Goal: Check status

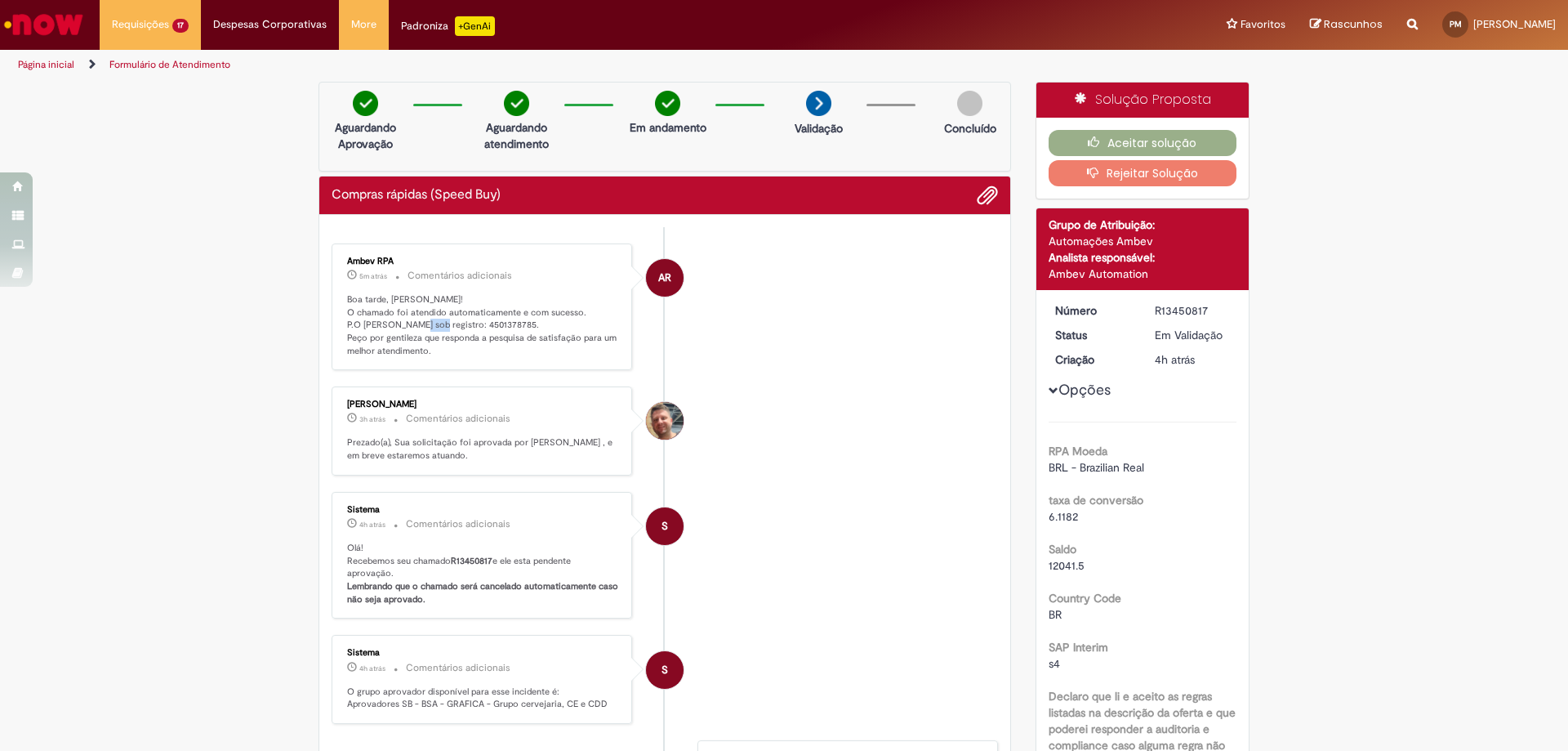
drag, startPoint x: 437, startPoint y: 330, endPoint x: 459, endPoint y: 331, distance: 22.0
click at [459, 331] on p "Boa tarde, Paulo! O chamado foi atendido automaticamente e com sucesso. P.O ger…" at bounding box center [483, 325] width 272 height 65
click at [438, 323] on p "Boa tarde, Paulo! O chamado foi atendido automaticamente e com sucesso. P.O ger…" at bounding box center [483, 325] width 272 height 65
drag, startPoint x: 438, startPoint y: 323, endPoint x: 486, endPoint y: 331, distance: 48.7
click at [486, 331] on p "Boa tarde, Paulo! O chamado foi atendido automaticamente e com sucesso. P.O ger…" at bounding box center [483, 325] width 272 height 65
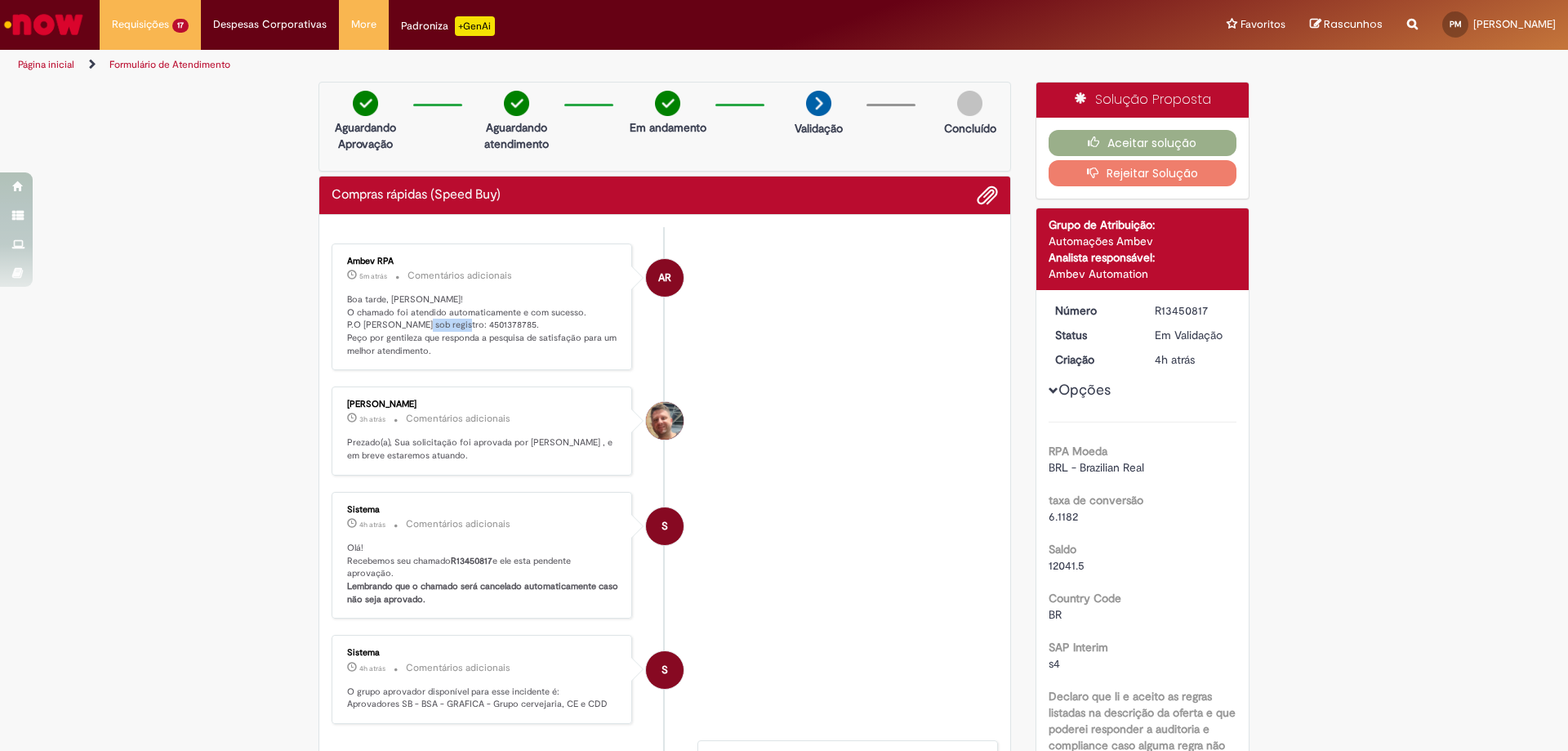
copy p "4501378785"
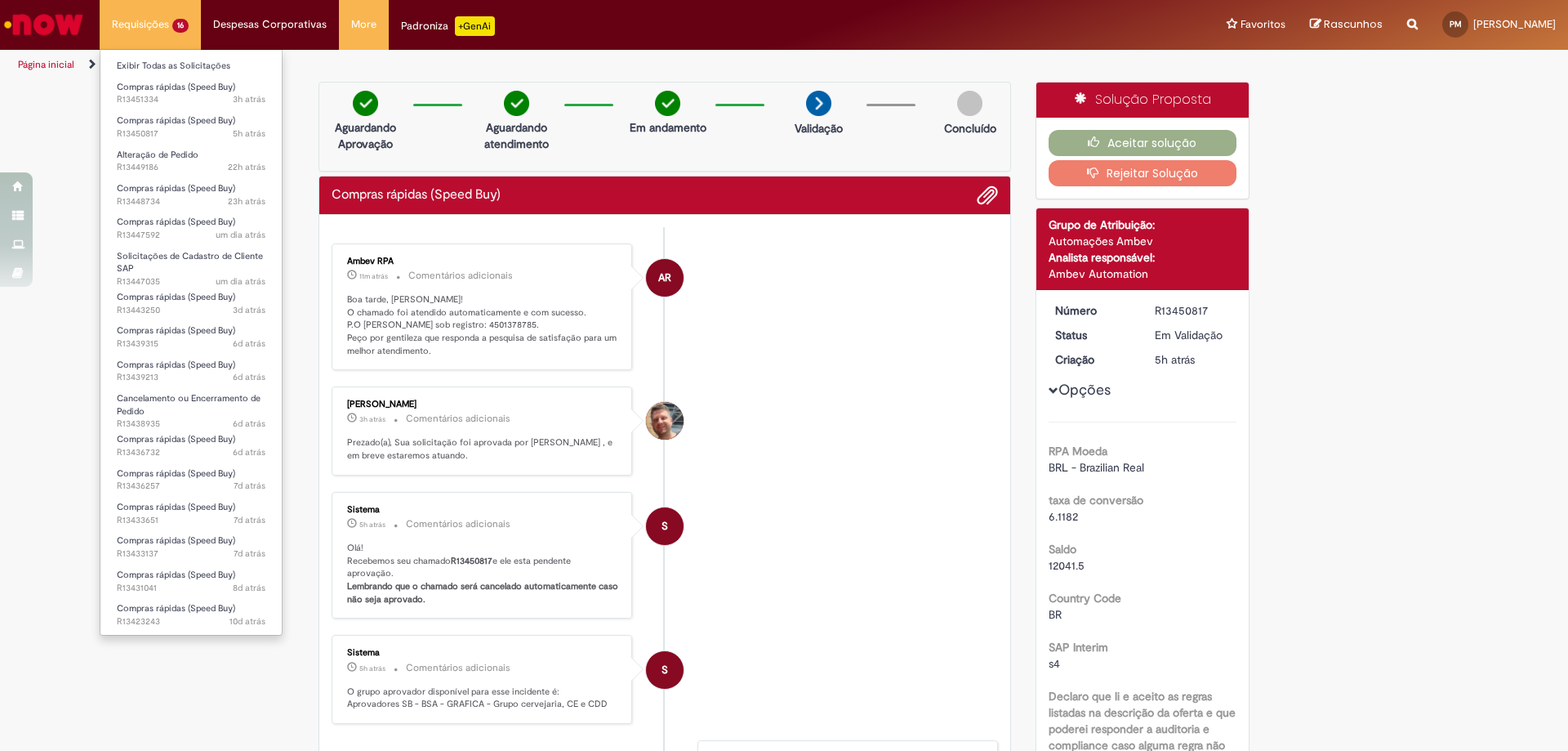
click at [152, 19] on li "Requisições 16 Exibir Todas as Solicitações Compras rápidas (Speed Buy) 3h atrá…" at bounding box center [150, 24] width 101 height 49
click at [153, 58] on link "Exibir Todas as Solicitações" at bounding box center [191, 66] width 181 height 18
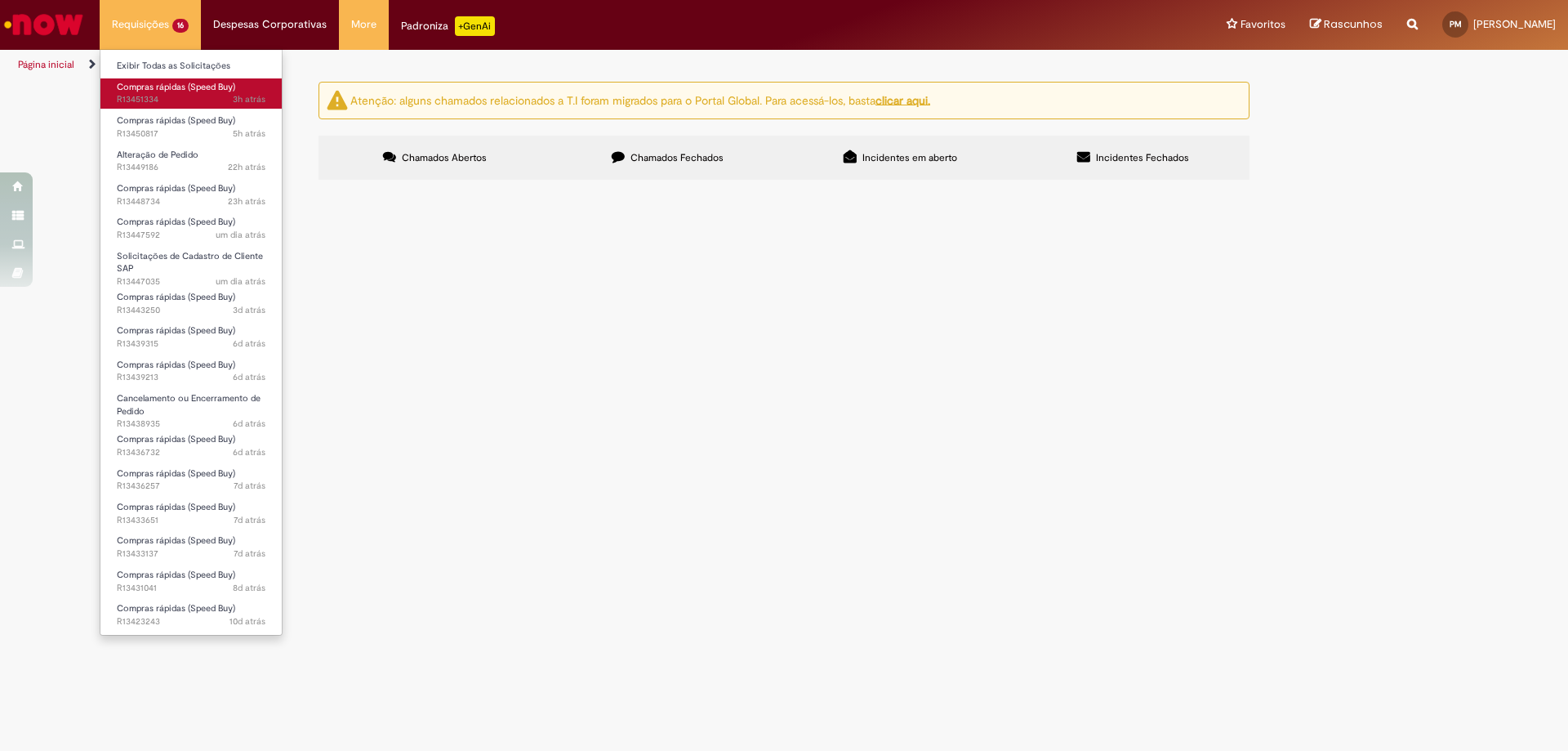
click at [183, 84] on span "Compras rápidas (Speed Buy)" at bounding box center [176, 87] width 119 height 12
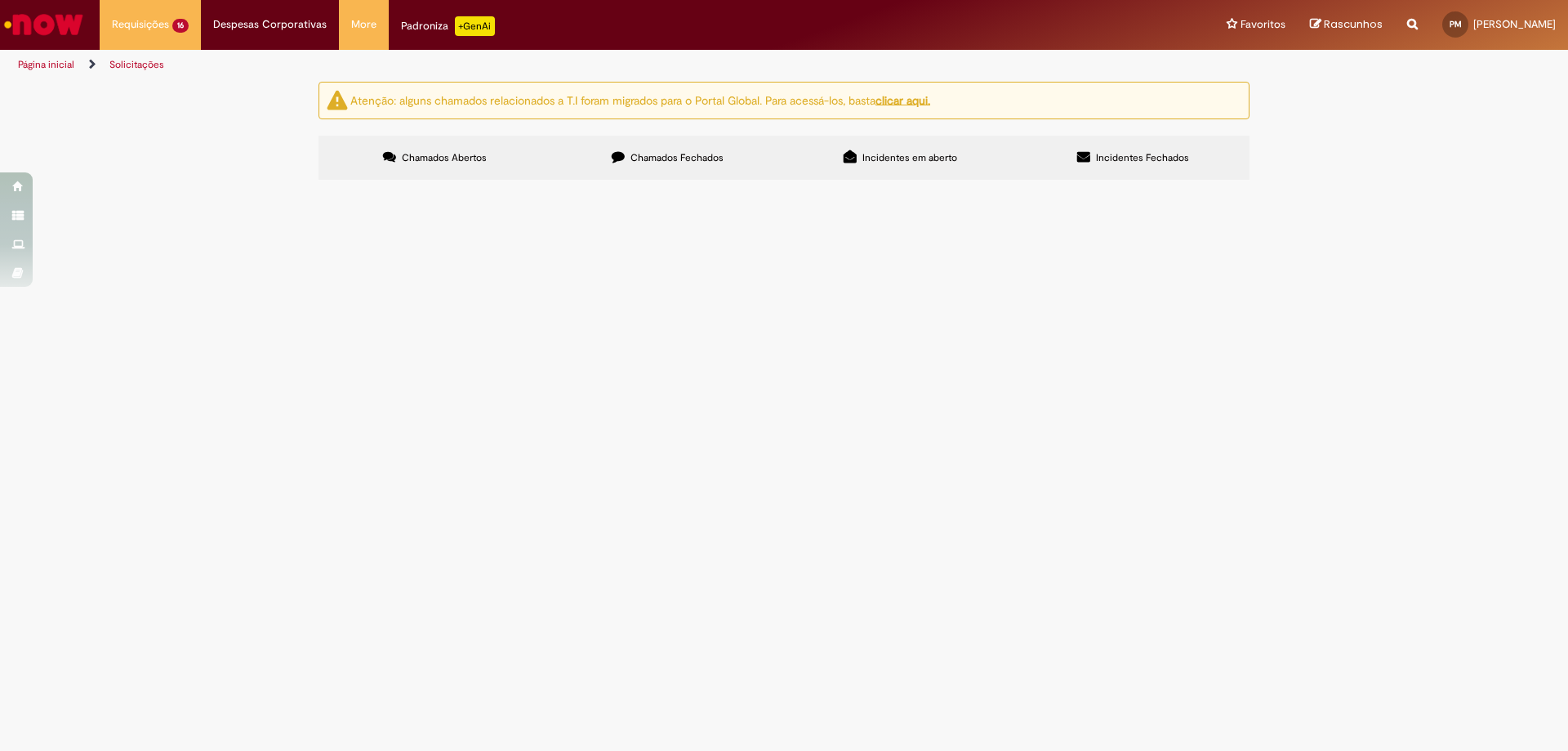
click at [0, 0] on span "rolamentos para rolo de borracha apollo" at bounding box center [0, 0] width 0 height 0
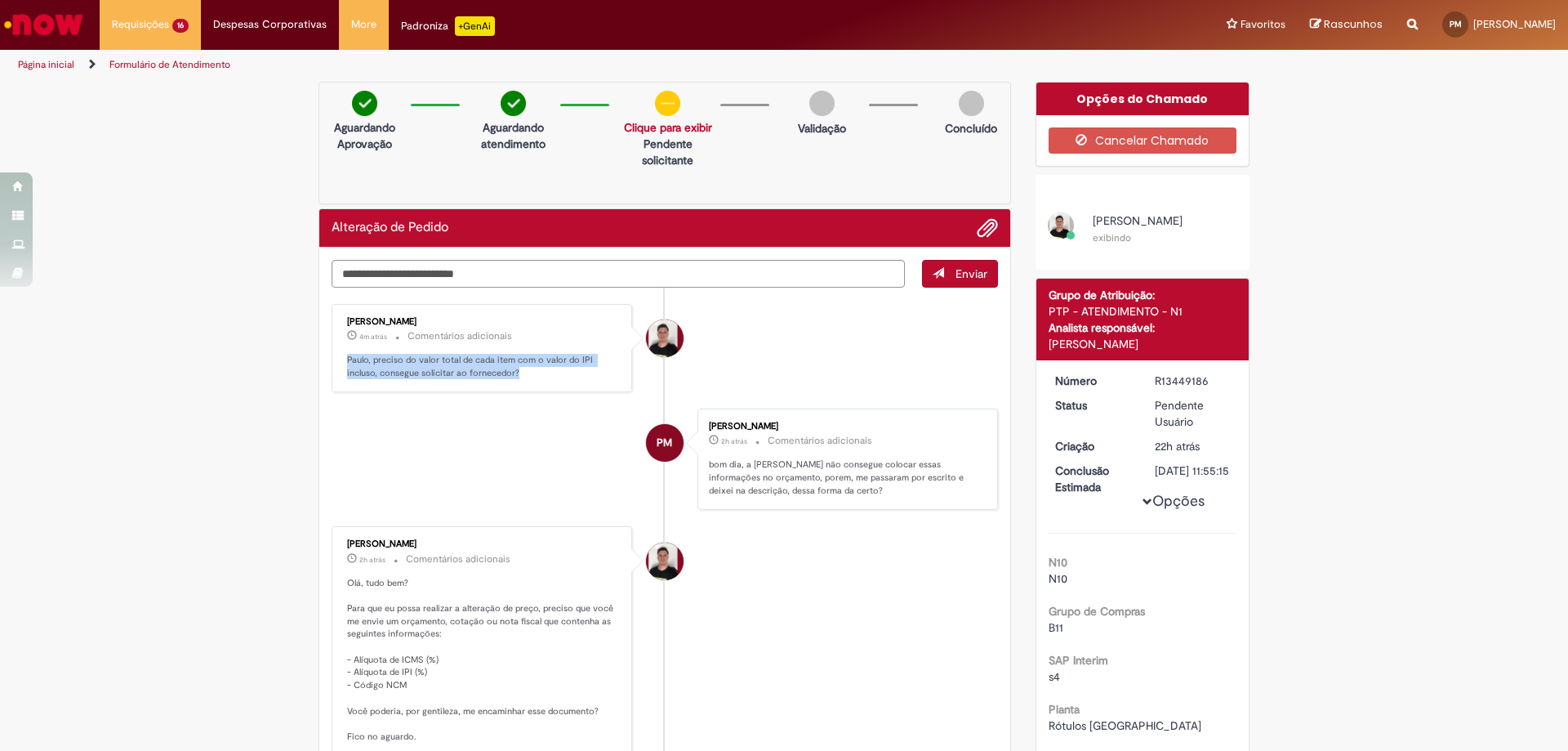
drag, startPoint x: 348, startPoint y: 353, endPoint x: 522, endPoint y: 374, distance: 175.3
click at [522, 374] on div "[PERSON_NAME] 4m atrás 4 minutos atrás Comentários adicionais [PERSON_NAME], pr…" at bounding box center [481, 348] width 290 height 79
copy p "Paulo, preciso do valor total de cada item com o valor do IPI incluso, consegue…"
click at [415, 748] on div "[PERSON_NAME] 2h atrás 2 horas atrás Comentários adicionais Olá, tudo bem? Para…" at bounding box center [481, 641] width 290 height 220
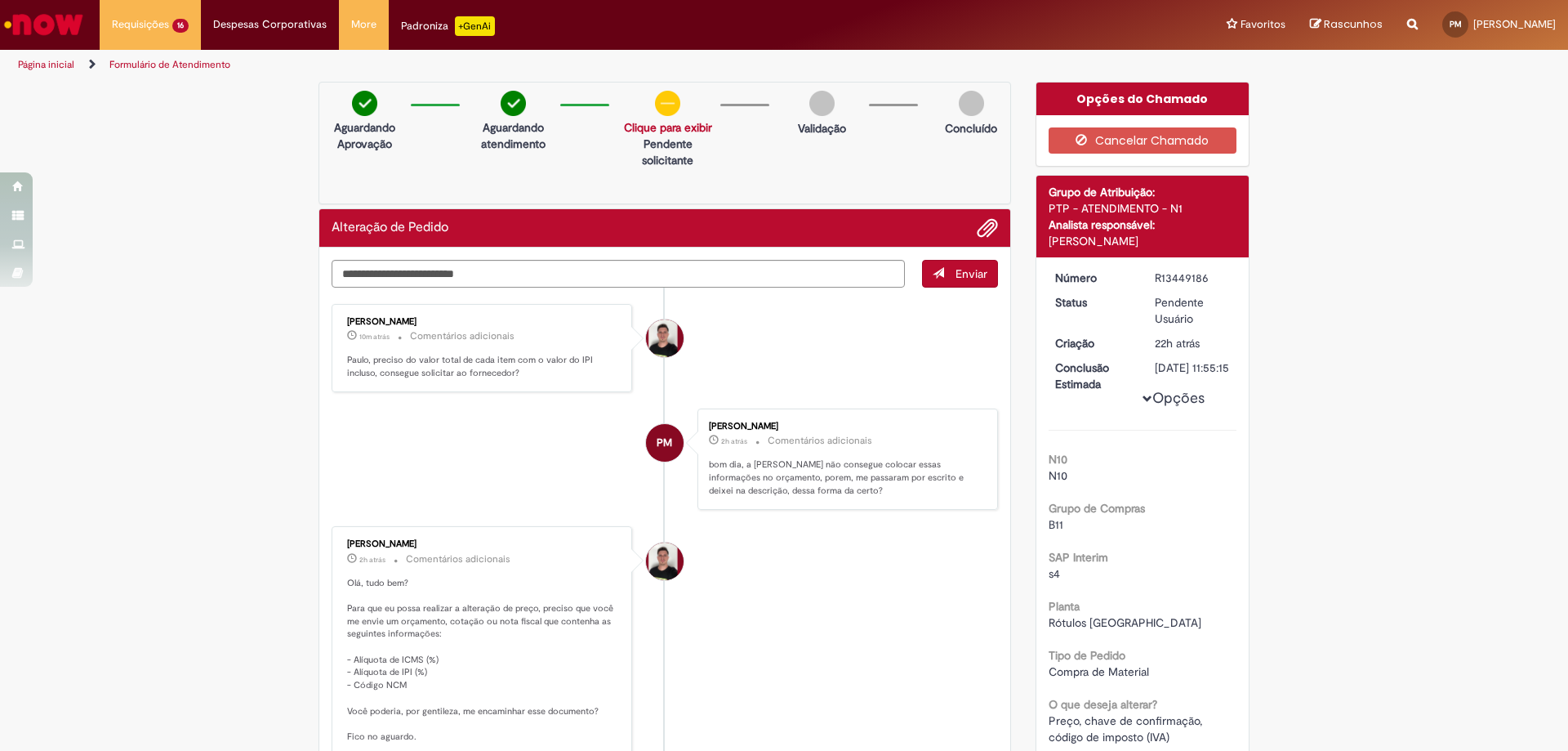
drag, startPoint x: 685, startPoint y: 341, endPoint x: 330, endPoint y: 308, distance: 356.5
click at [331, 308] on li "[PERSON_NAME] 10m atrás 10 minutos atrás Comentários adicionais [PERSON_NAME], …" at bounding box center [665, 348] width 666 height 89
